Goal: Information Seeking & Learning: Learn about a topic

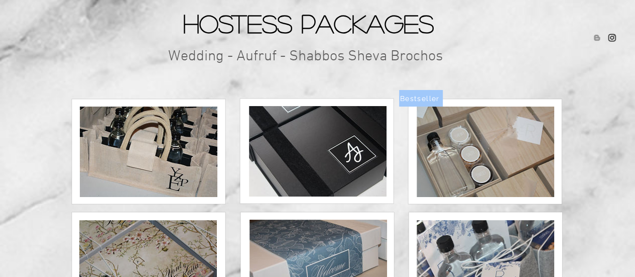
scroll to position [78, 0]
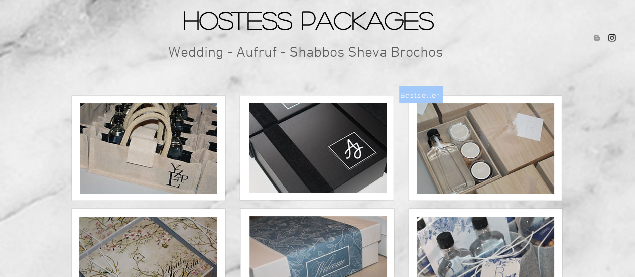
click at [344, 154] on img at bounding box center [318, 147] width 138 height 90
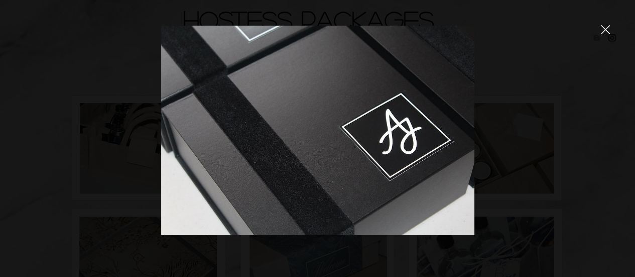
click at [596, 35] on div at bounding box center [317, 138] width 635 height 277
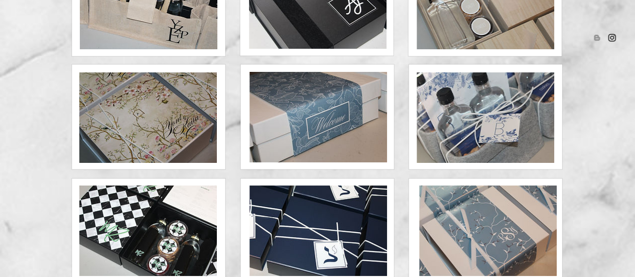
scroll to position [223, 0]
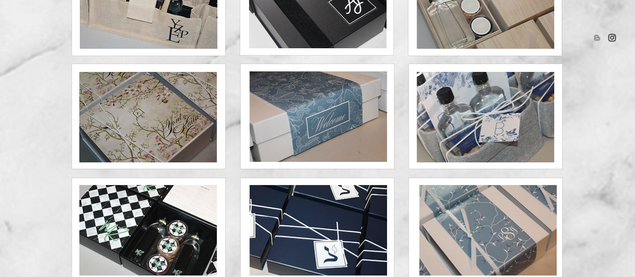
click at [519, 134] on img at bounding box center [486, 117] width 138 height 90
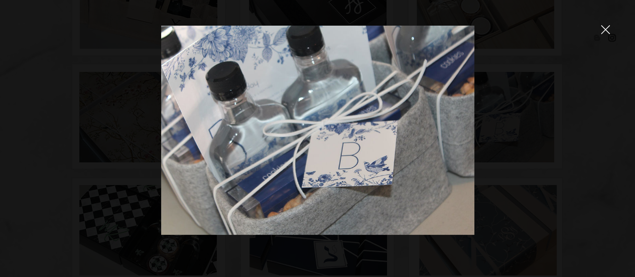
click at [593, 92] on div at bounding box center [317, 138] width 635 height 277
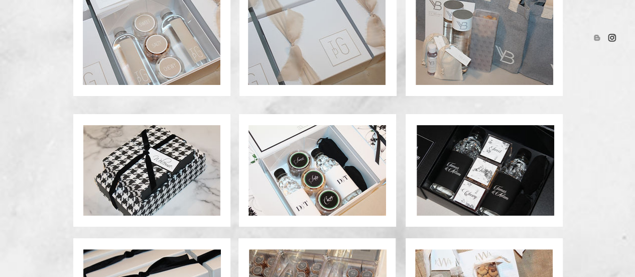
scroll to position [580, 0]
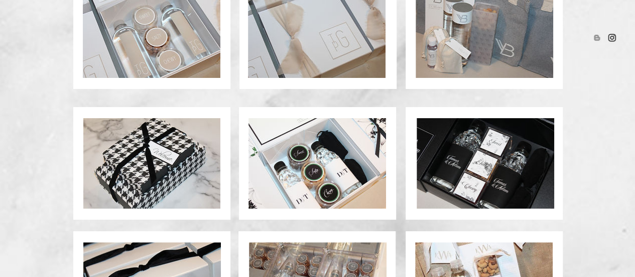
click at [528, 170] on img at bounding box center [486, 163] width 138 height 90
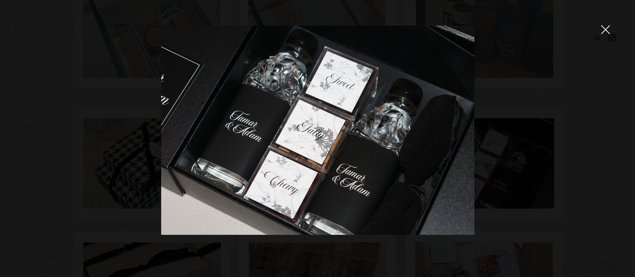
click at [584, 84] on div at bounding box center [317, 138] width 635 height 277
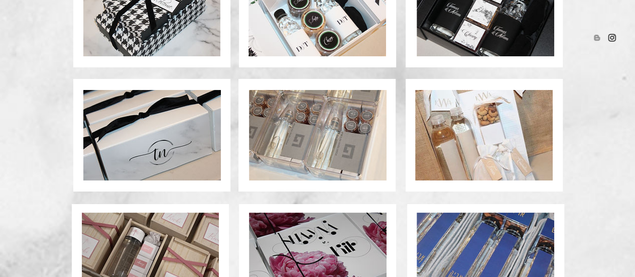
scroll to position [733, 0]
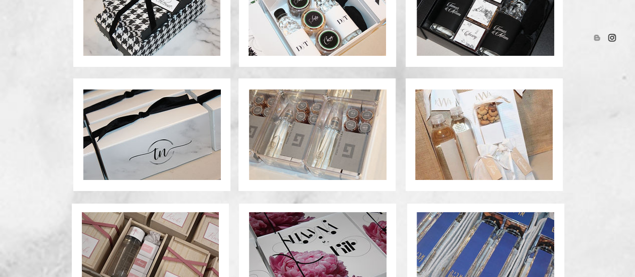
click at [354, 140] on img at bounding box center [318, 134] width 138 height 90
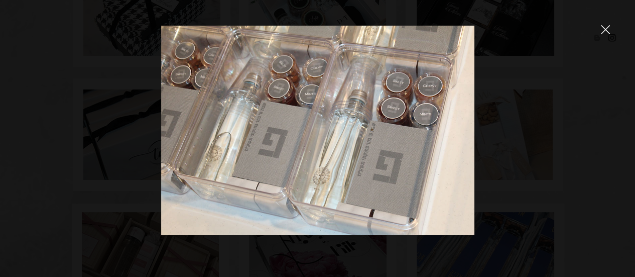
click at [583, 126] on div at bounding box center [317, 138] width 635 height 277
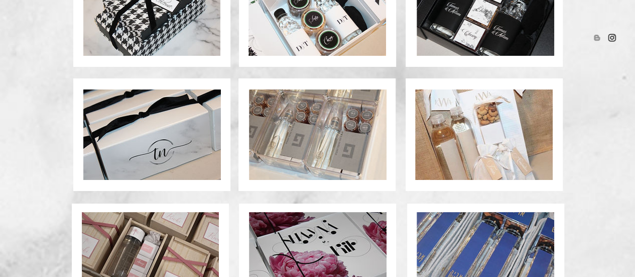
click at [496, 122] on img at bounding box center [484, 134] width 138 height 90
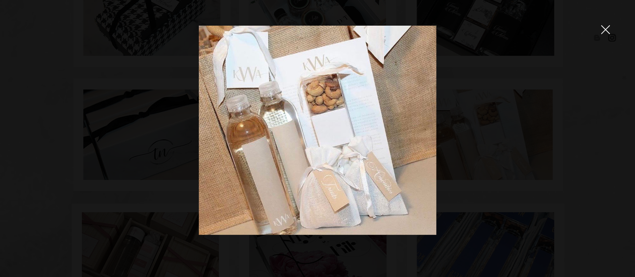
drag, startPoint x: 386, startPoint y: 133, endPoint x: 489, endPoint y: 139, distance: 102.6
click at [489, 139] on div at bounding box center [317, 138] width 635 height 277
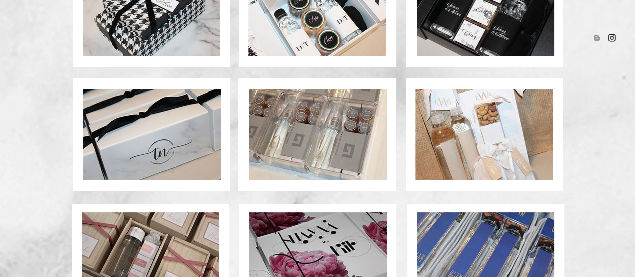
scroll to position [828, 0]
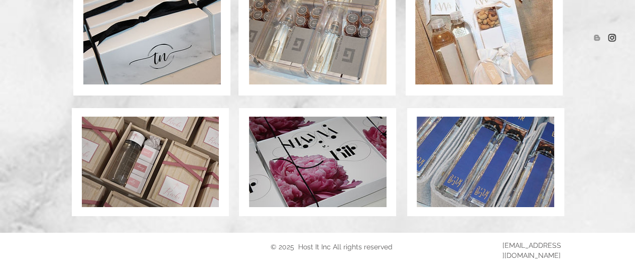
click at [118, 148] on img at bounding box center [150, 161] width 137 height 90
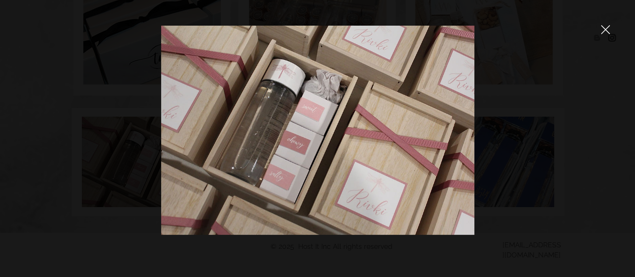
click at [606, 109] on div at bounding box center [317, 138] width 635 height 277
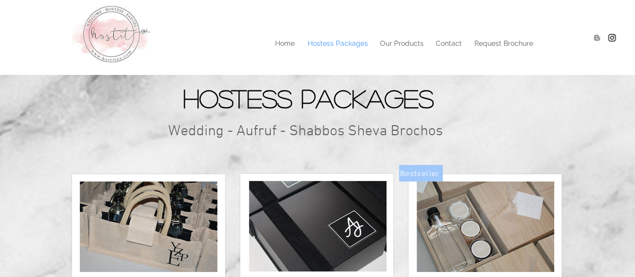
scroll to position [828, 0]
